Goal: Transaction & Acquisition: Purchase product/service

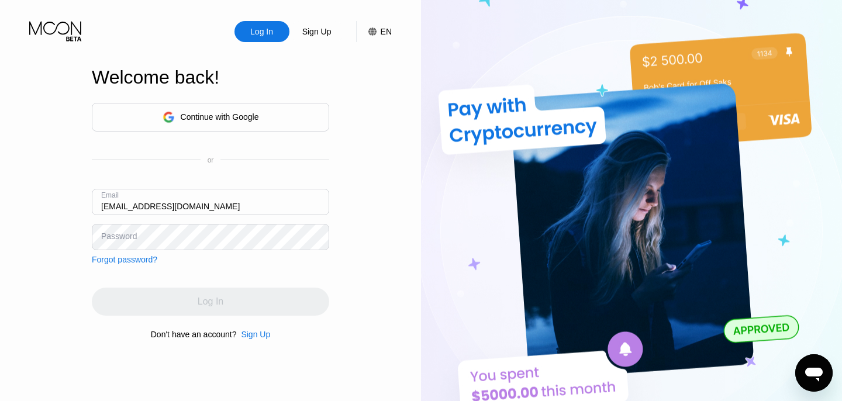
type input "[EMAIL_ADDRESS][DOMAIN_NAME]"
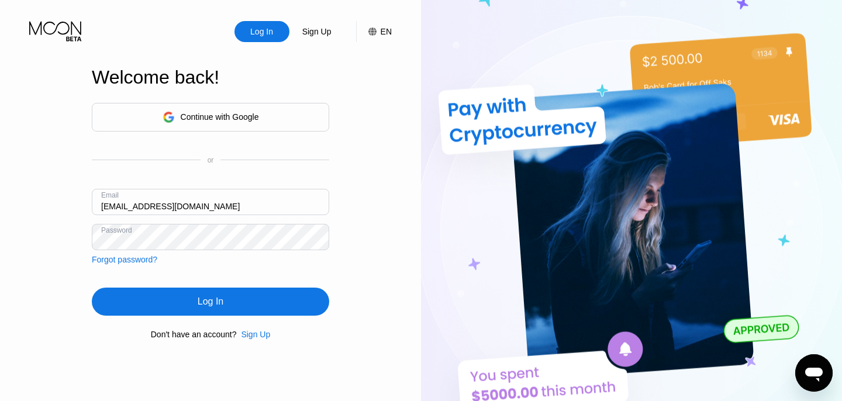
click at [258, 308] on div "Log In" at bounding box center [210, 302] width 237 height 28
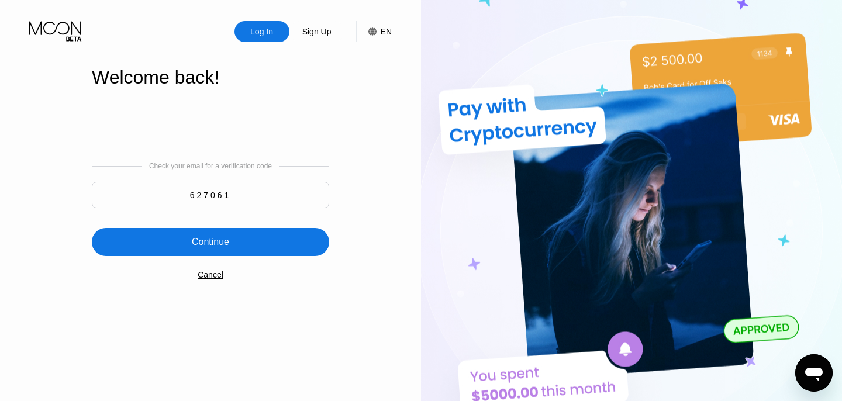
type input "627061"
click at [220, 241] on div "Continue" at bounding box center [210, 242] width 37 height 12
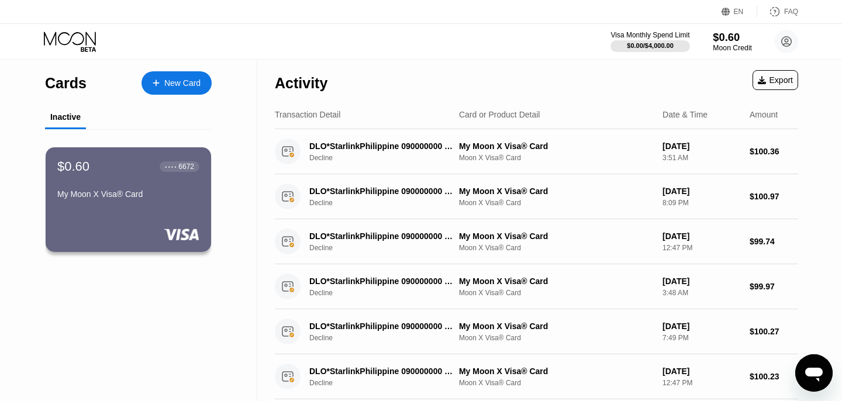
click at [728, 35] on div "$0.60" at bounding box center [732, 37] width 39 height 12
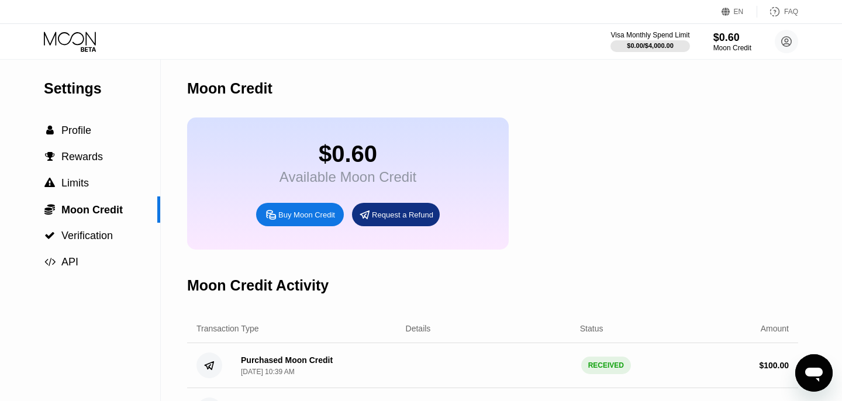
click at [305, 216] on div "Buy Moon Credit" at bounding box center [306, 215] width 57 height 10
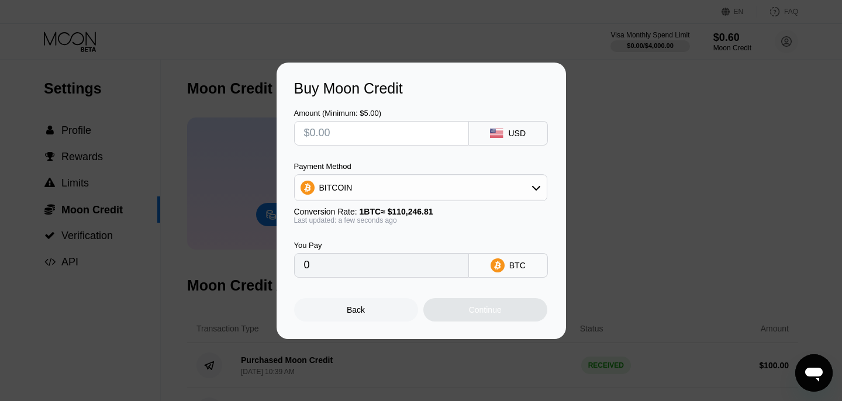
click at [347, 135] on input "text" at bounding box center [381, 133] width 155 height 23
type input "$1"
type input "0.00000908"
type input "$10"
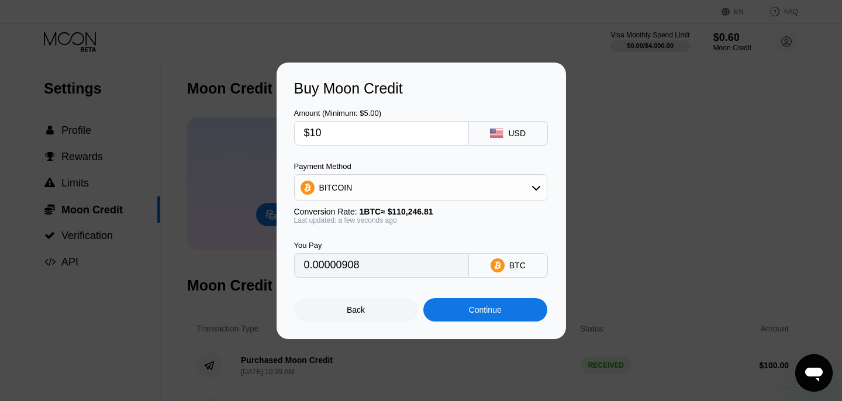
type input "0.00009071"
type input "$100"
type input "0.00090706"
type input "$100"
click at [353, 181] on div "BITCOIN" at bounding box center [421, 187] width 252 height 23
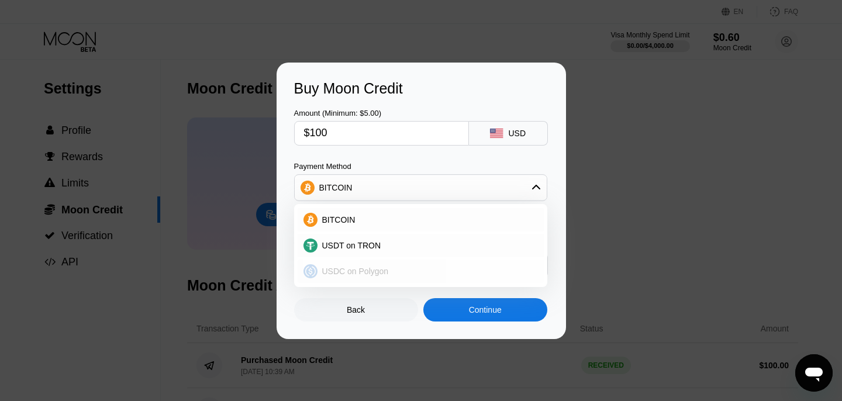
click at [356, 272] on span "USDC on Polygon" at bounding box center [355, 271] width 67 height 9
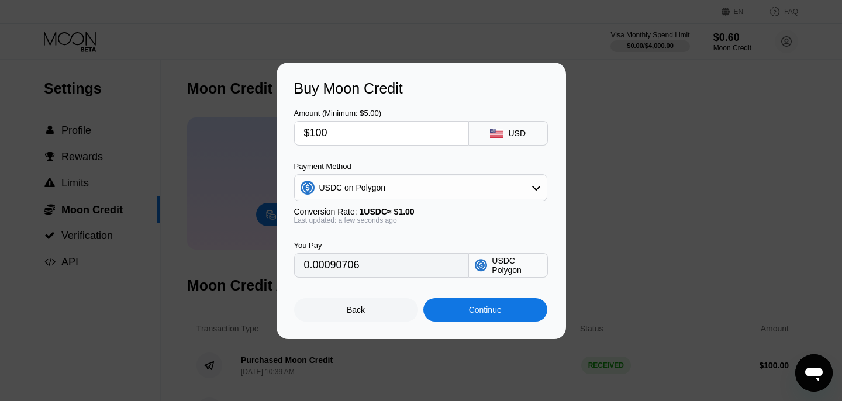
type input "100.00000000"
click at [495, 304] on div "Continue" at bounding box center [485, 309] width 124 height 23
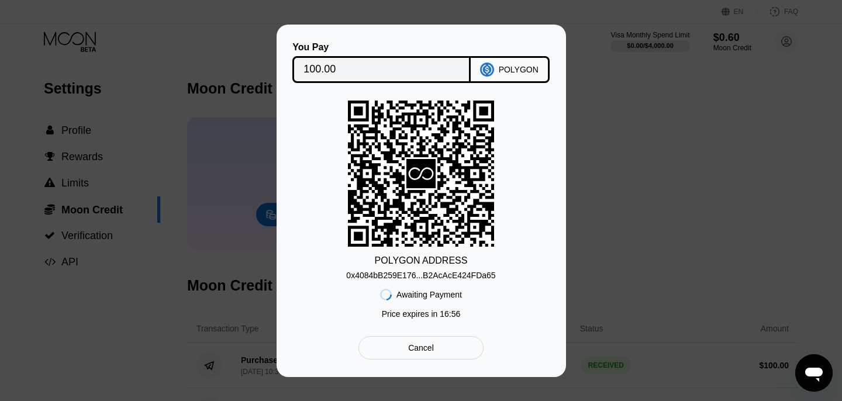
click at [304, 139] on div "POLYGON ADDRESS 0x4084bB259E176...B2AcAcE424FDa65 Awaiting Payment Price expire…" at bounding box center [421, 213] width 254 height 224
